Goal: Find specific fact: Find specific fact

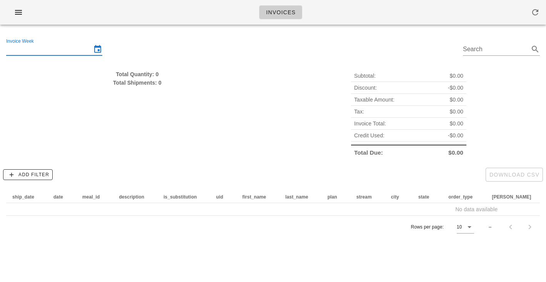
click at [63, 47] on input "Invoice Week" at bounding box center [48, 49] width 85 height 12
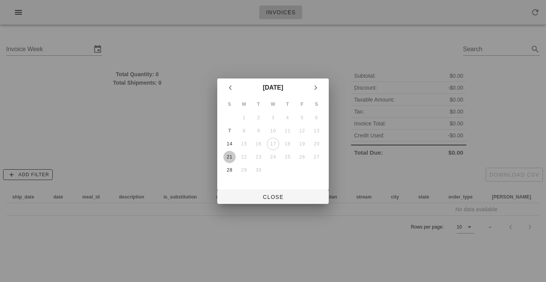
click at [230, 156] on div "21" at bounding box center [229, 156] width 12 height 5
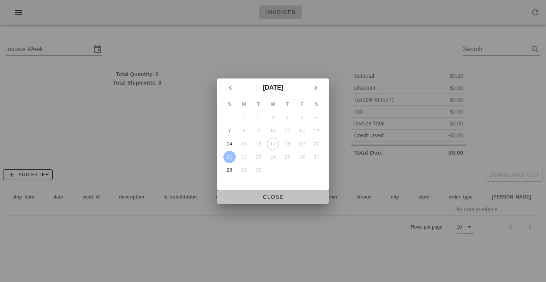
click at [275, 197] on span "Close" at bounding box center [272, 197] width 99 height 6
type input "[DATE]"
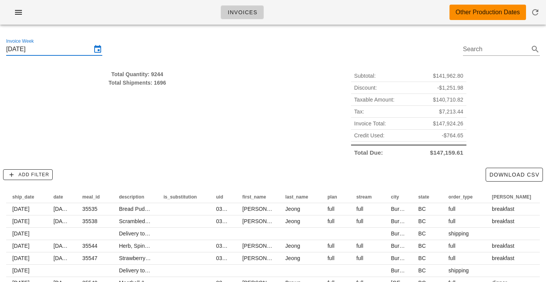
click at [167, 15] on div "Invoices Other Production Dates" at bounding box center [273, 12] width 546 height 25
click at [255, 163] on div "Total Quantity: 9244 Total Shipments: 1696" at bounding box center [137, 114] width 271 height 98
click at [154, 76] on div "Total Quantity: 9244" at bounding box center [137, 74] width 262 height 8
click at [448, 99] on span "$140,710.82" at bounding box center [448, 99] width 30 height 8
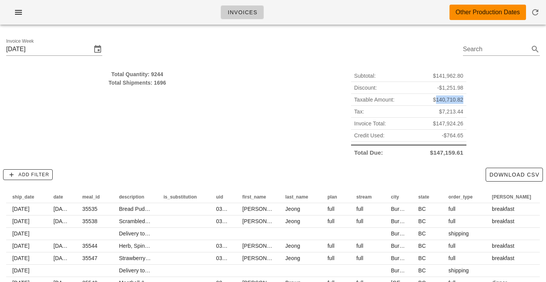
click at [448, 99] on span "$140,710.82" at bounding box center [448, 99] width 30 height 8
copy span "140,710.82"
